Goal: Transaction & Acquisition: Purchase product/service

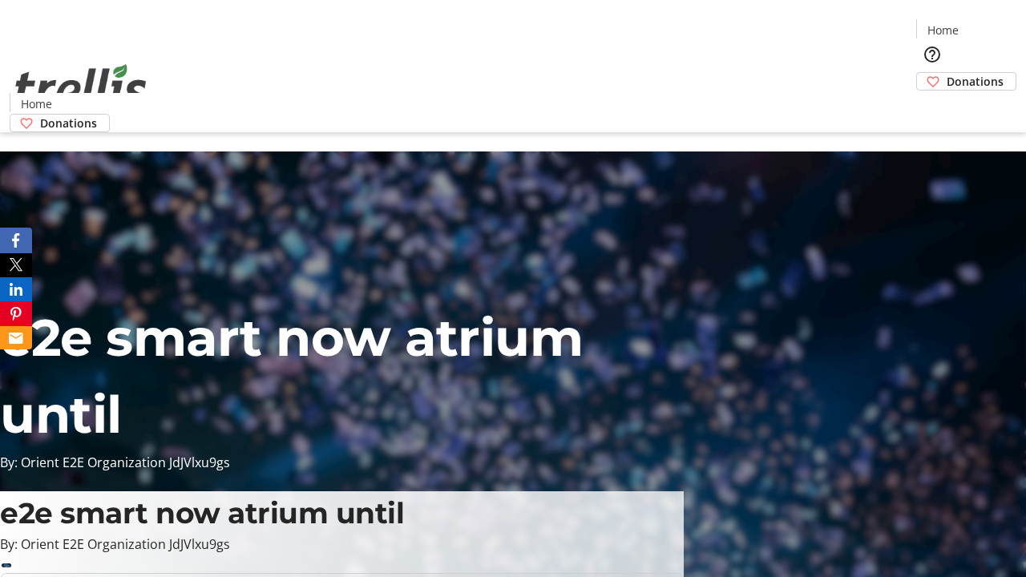
click at [947, 73] on span "Donations" at bounding box center [975, 81] width 57 height 17
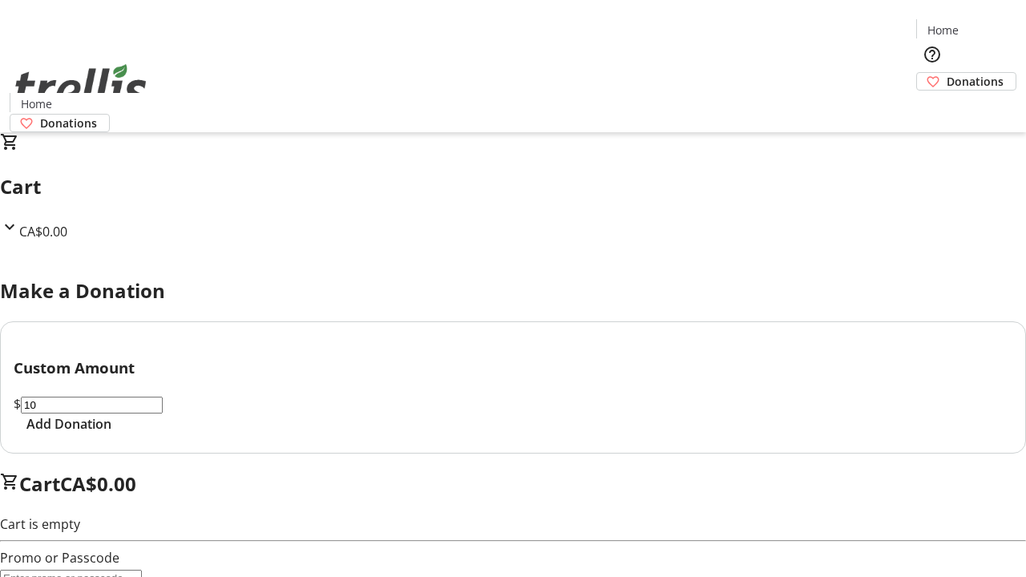
click at [111, 434] on span "Add Donation" at bounding box center [68, 423] width 85 height 19
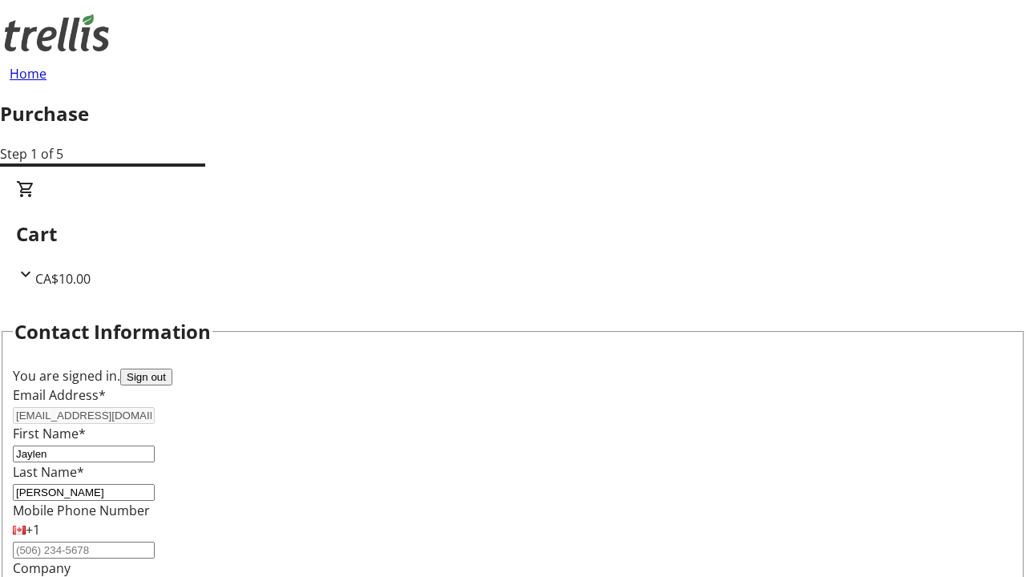
scroll to position [260, 0]
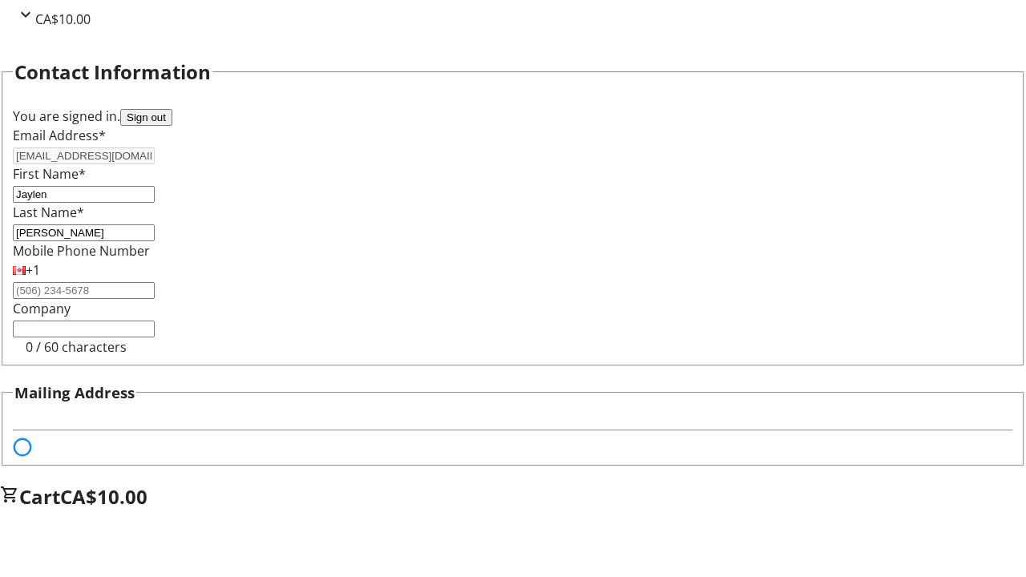
select select "BC"
select select "CA"
